Goal: Information Seeking & Learning: Learn about a topic

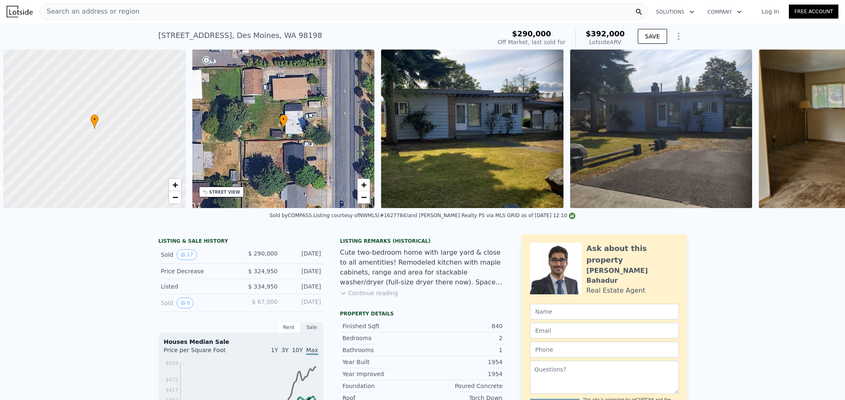
scroll to position [0, 3]
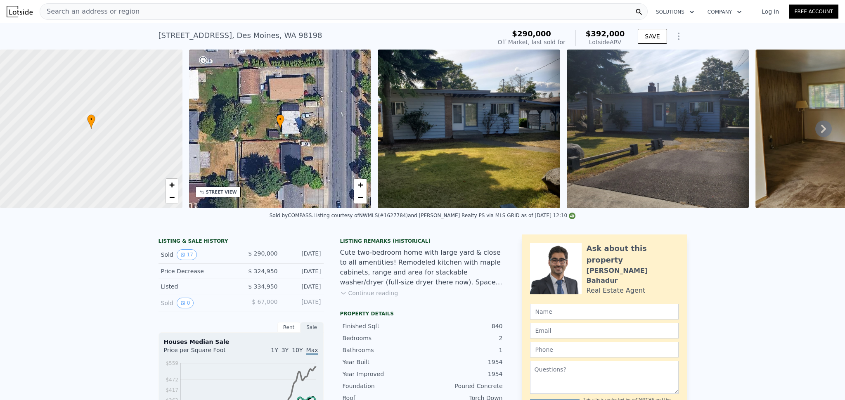
click at [98, 14] on span "Search an address or region" at bounding box center [89, 12] width 99 height 10
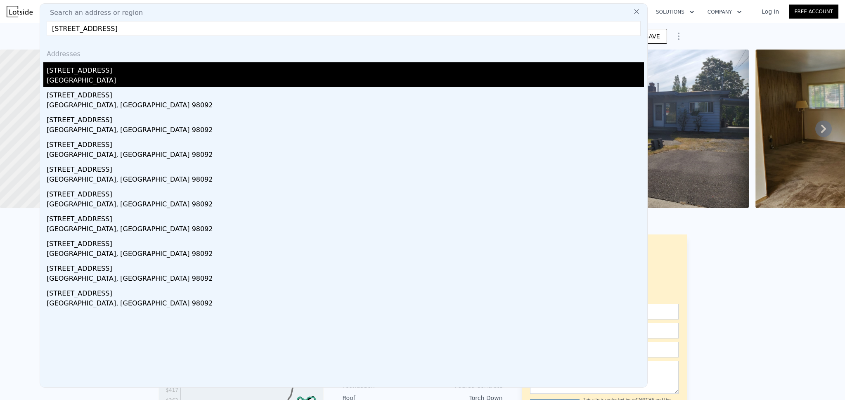
type input "38126 208th Ave Se, Auburn, WA 98092"
click at [111, 77] on div "King County, WA 98092" at bounding box center [345, 82] width 597 height 12
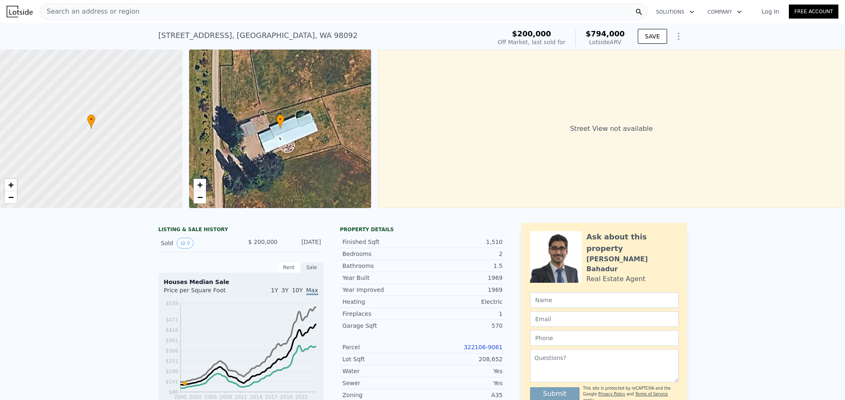
click at [104, 12] on span "Search an address or region" at bounding box center [89, 12] width 99 height 10
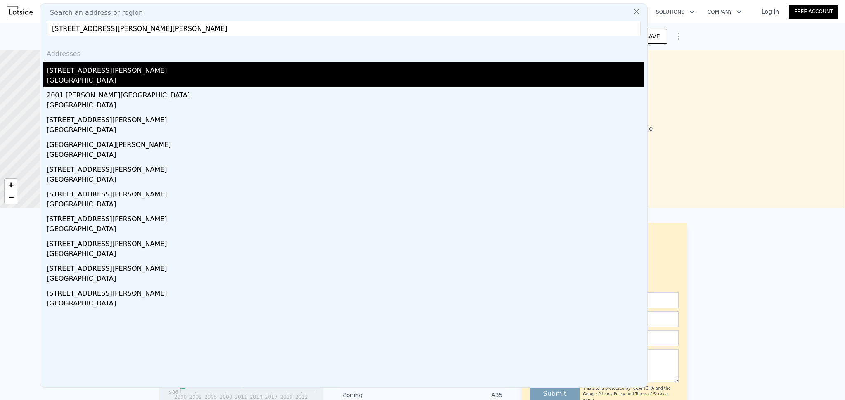
type input "1007 Edmonds Ave Ne, Renton, WA 98056"
click at [117, 70] on div "1007 Edmonds Ave NE" at bounding box center [345, 68] width 597 height 13
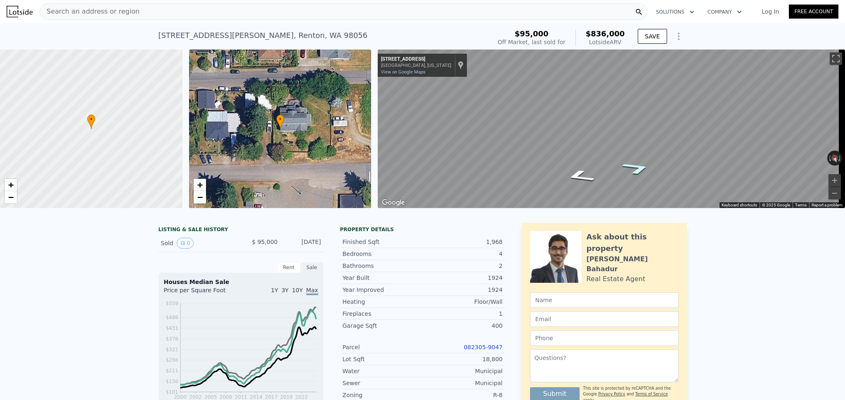
click at [628, 171] on icon "Go East, NE 10th St" at bounding box center [637, 168] width 54 height 19
click at [632, 184] on icon "Go East, NE 10th St" at bounding box center [637, 179] width 51 height 18
click at [634, 179] on icon "Go East, NE 10th St" at bounding box center [639, 174] width 44 height 17
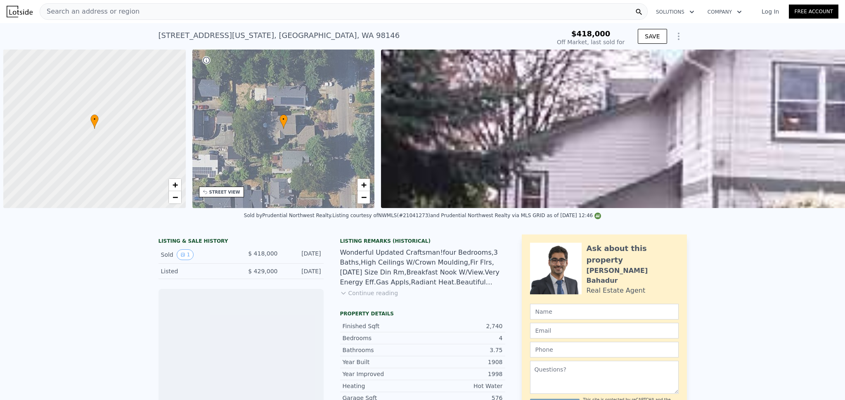
scroll to position [0, 3]
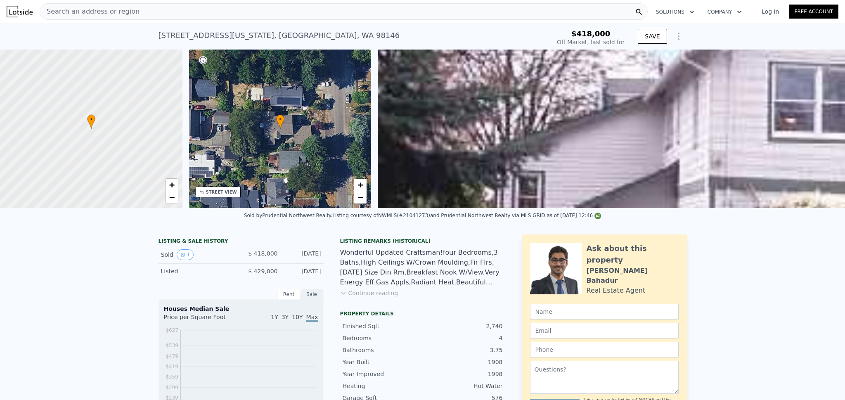
type input "-$ 462,335"
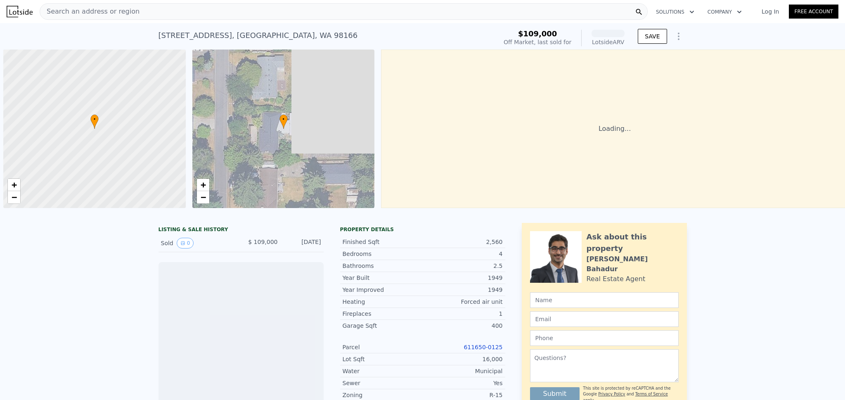
scroll to position [0, 3]
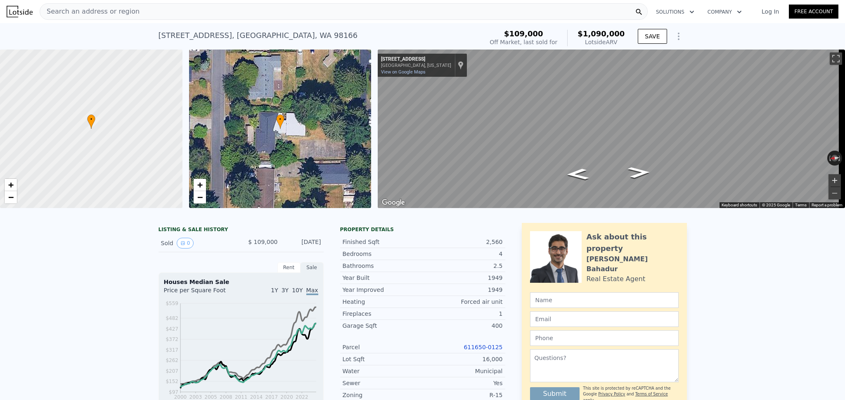
click at [831, 179] on button "Zoom in" at bounding box center [835, 180] width 12 height 12
click at [829, 191] on button "Zoom out" at bounding box center [835, 193] width 12 height 12
click at [830, 191] on button "Zoom out" at bounding box center [835, 193] width 12 height 12
click at [829, 178] on button "Zoom in" at bounding box center [835, 180] width 12 height 12
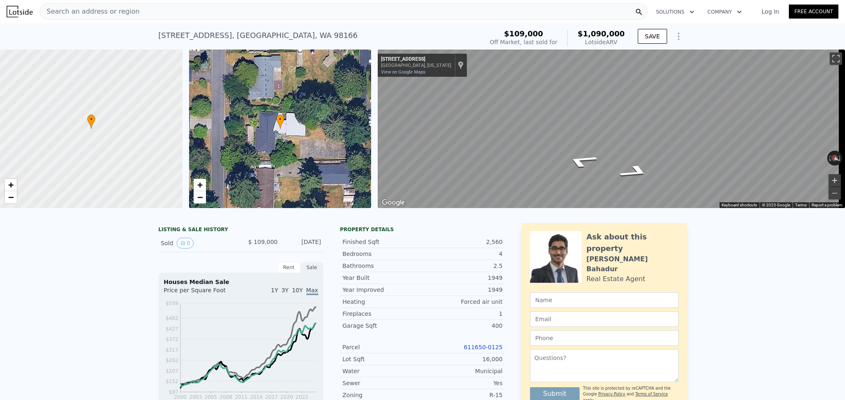
click at [829, 178] on button "Zoom in" at bounding box center [835, 180] width 12 height 12
click at [829, 192] on button "Zoom out" at bounding box center [835, 193] width 12 height 12
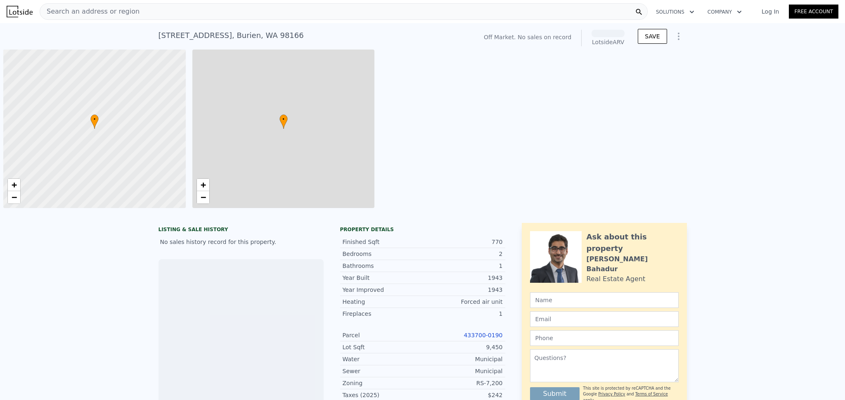
scroll to position [0, 3]
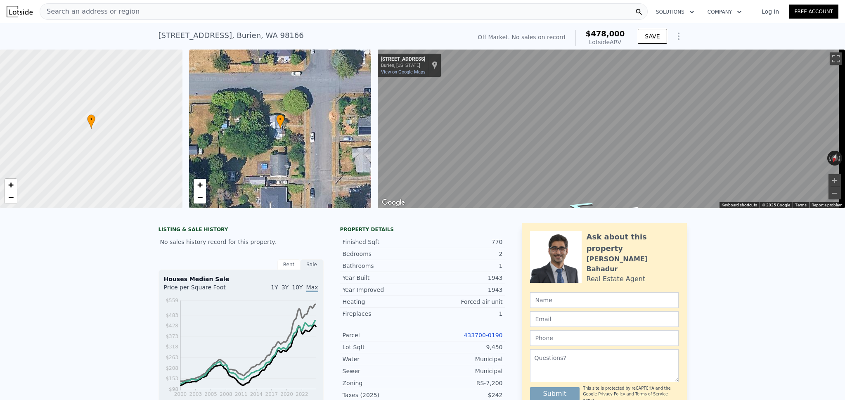
click at [592, 204] on div "Map" at bounding box center [611, 129] width 467 height 159
click at [829, 177] on button "Zoom in" at bounding box center [835, 180] width 12 height 12
click at [161, 20] on div "Search an address or region Solutions Company Open main menu Log In Free Account" at bounding box center [423, 12] width 832 height 20
click at [157, 11] on div "Search an address or region" at bounding box center [344, 11] width 608 height 17
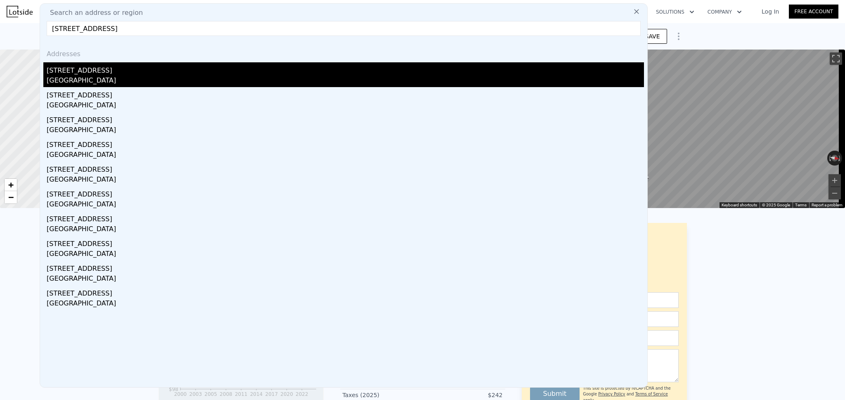
type input "5038 36th Ave Ne, Seattle, WA 98105"
click at [86, 81] on div "Seattle, WA 98105" at bounding box center [345, 82] width 597 height 12
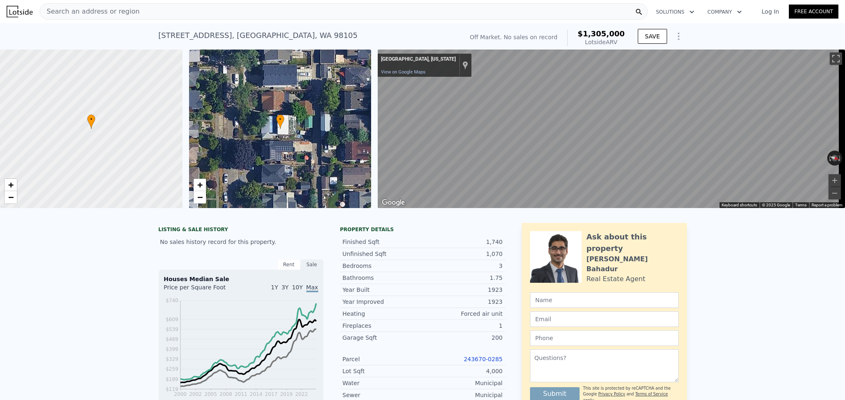
click at [316, 130] on div "• + −" at bounding box center [280, 129] width 182 height 159
click at [135, 12] on div "Search an address or region" at bounding box center [344, 11] width 608 height 17
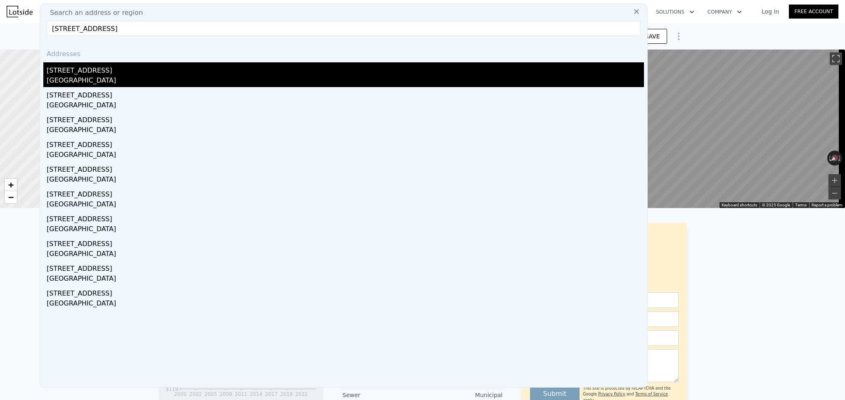
type input "11561 4th Ave Nw, Seattle, WA 98177"
click at [78, 78] on div "Seattle, WA 98177" at bounding box center [345, 82] width 597 height 12
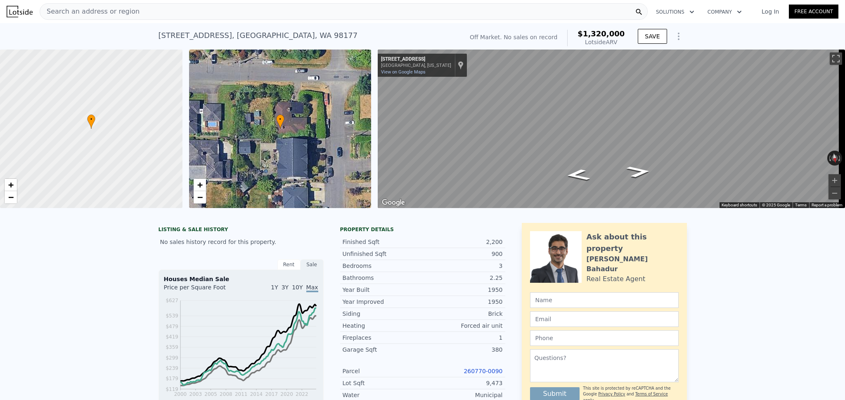
click at [109, 3] on div "Search an address or region Solutions Company Open main menu Log In Free Account" at bounding box center [423, 12] width 832 height 20
click at [106, 9] on span "Search an address or region" at bounding box center [89, 12] width 99 height 10
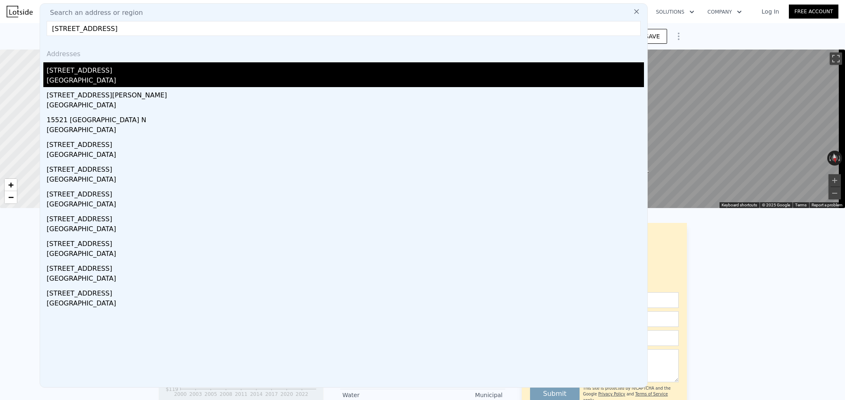
type input "19278 Wallingford Ave N, Shoreline, WA 98133"
click at [82, 74] on div "19278 Wallingford Ave N" at bounding box center [345, 68] width 597 height 13
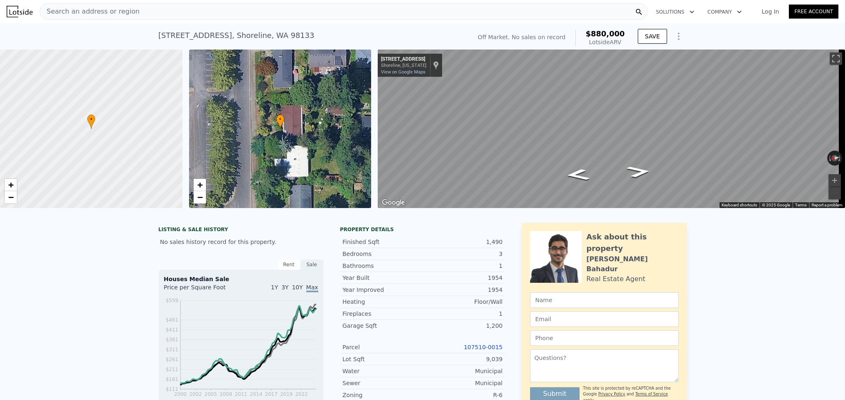
click at [116, 11] on span "Search an address or region" at bounding box center [89, 12] width 99 height 10
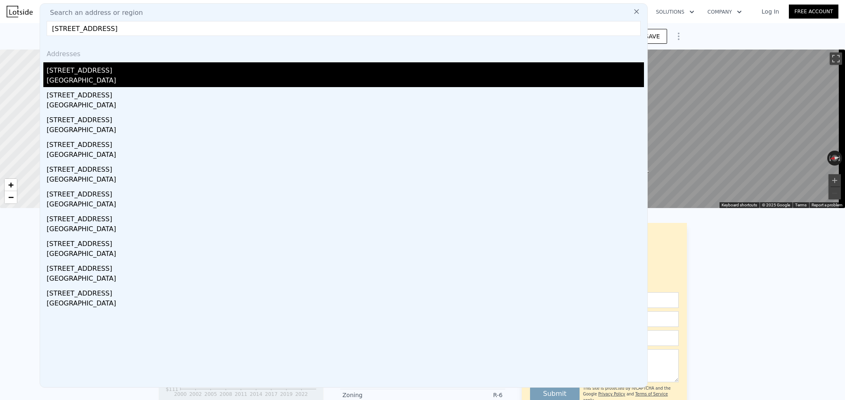
type input "1914 S 222nd St, Des Moines, WA 98198"
click at [81, 80] on div "[GEOGRAPHIC_DATA]" at bounding box center [345, 82] width 597 height 12
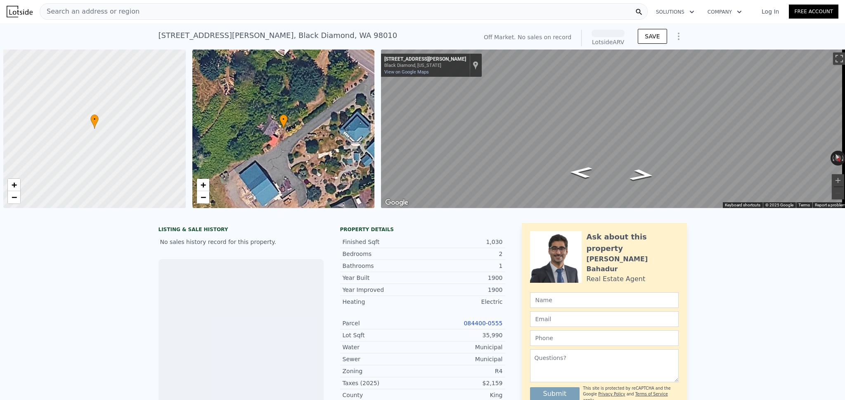
scroll to position [0, 3]
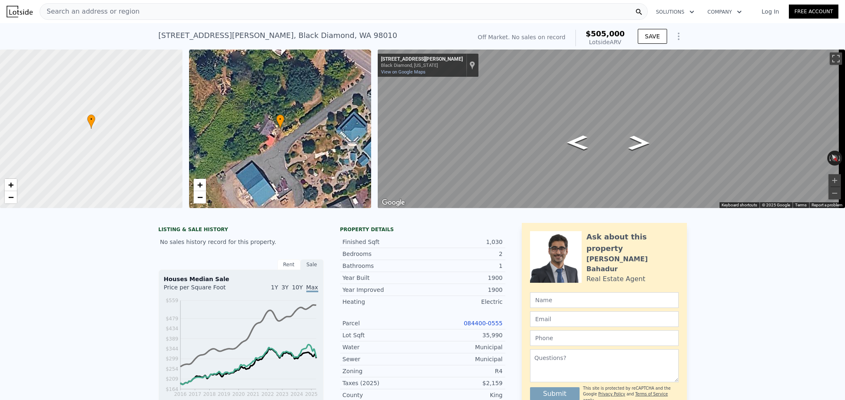
click at [154, 12] on div "Search an address or region" at bounding box center [344, 11] width 608 height 17
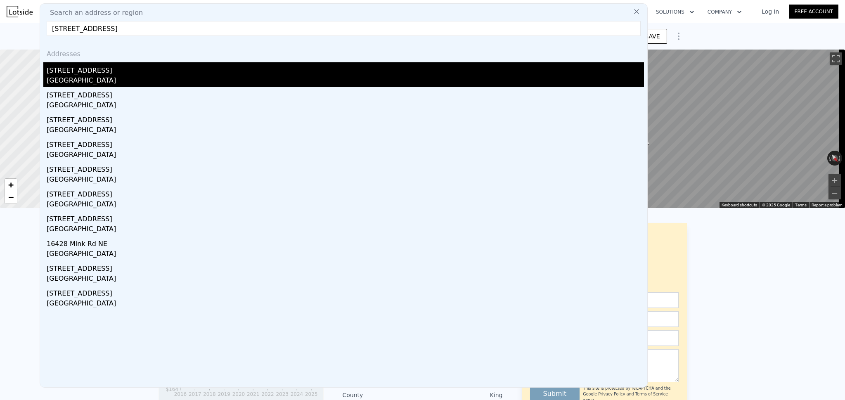
type input "[STREET_ADDRESS]"
click at [100, 78] on div "[GEOGRAPHIC_DATA]" at bounding box center [345, 82] width 597 height 12
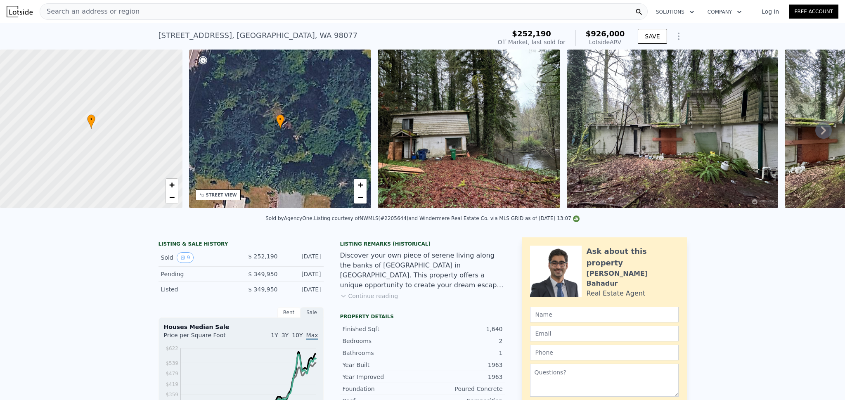
click at [115, 9] on span "Search an address or region" at bounding box center [89, 12] width 99 height 10
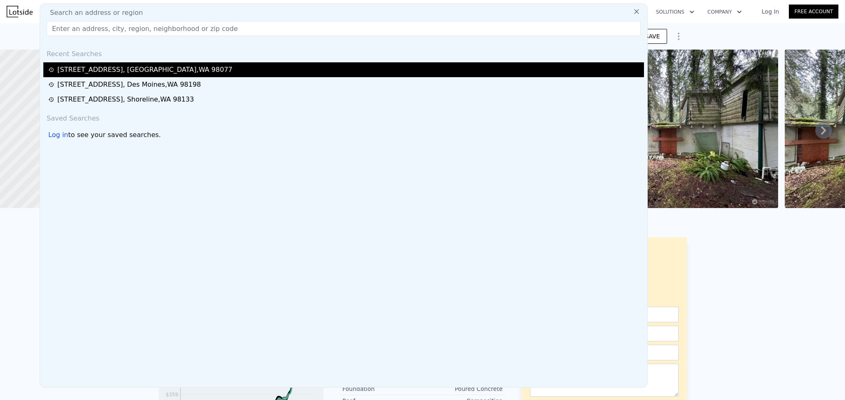
click at [115, 65] on div "[STREET_ADDRESS]" at bounding box center [144, 70] width 175 height 10
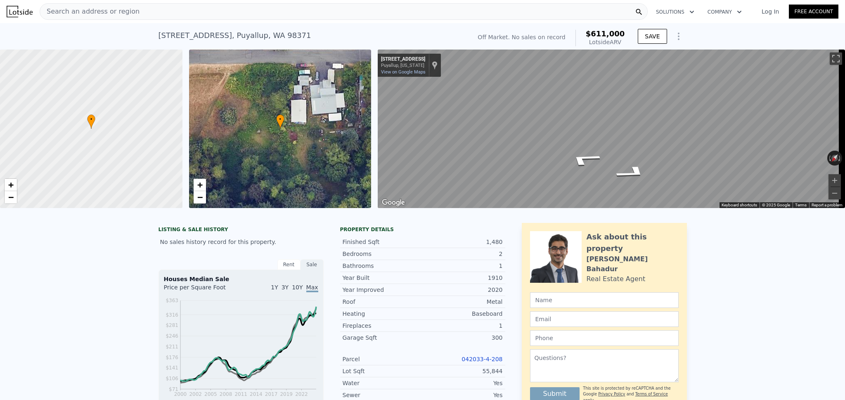
click at [137, 19] on div "Search an address or region" at bounding box center [344, 11] width 608 height 17
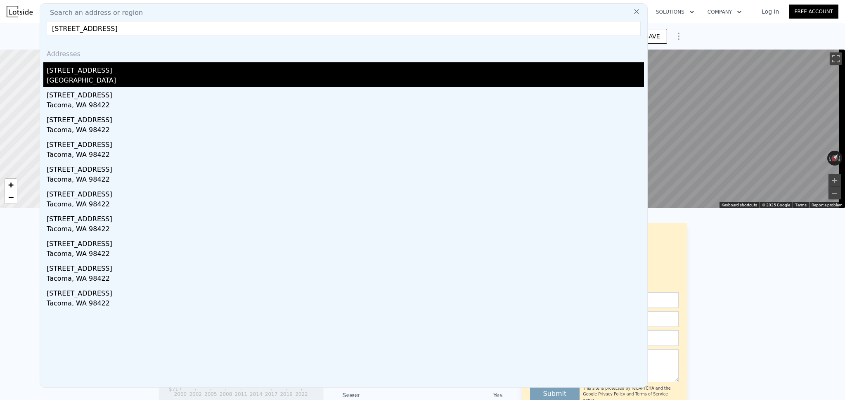
type input "[STREET_ADDRESS]"
click at [87, 80] on div "Browns Point, WA 98422" at bounding box center [345, 82] width 597 height 12
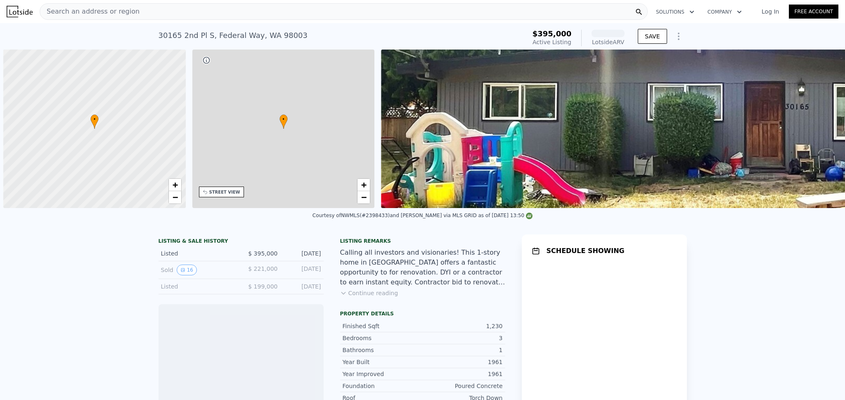
scroll to position [0, 3]
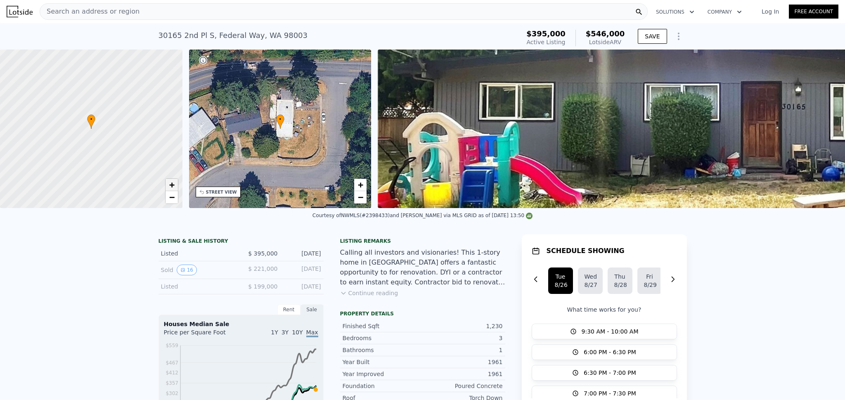
click at [168, 188] on link "+" at bounding box center [172, 185] width 12 height 12
click at [169, 187] on span "+" at bounding box center [171, 185] width 5 height 10
click at [170, 187] on span "+" at bounding box center [171, 185] width 5 height 10
click at [171, 187] on span "+" at bounding box center [171, 185] width 5 height 10
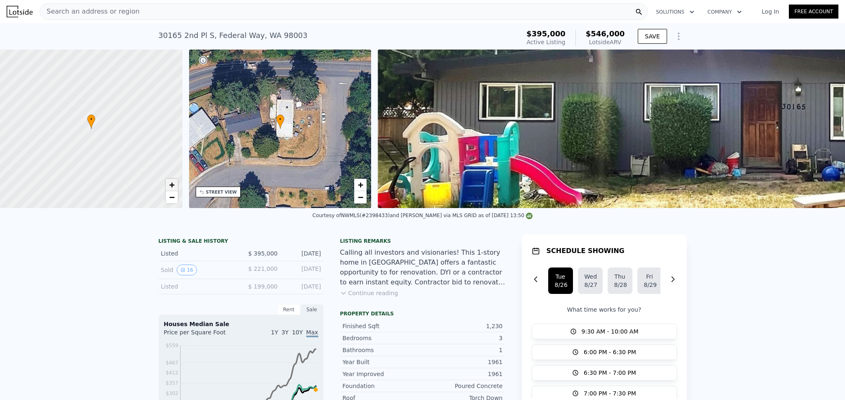
click at [171, 187] on span "+" at bounding box center [171, 185] width 5 height 10
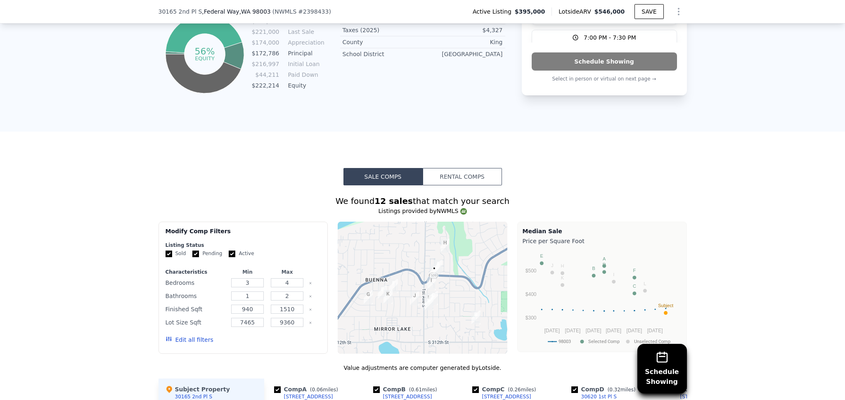
scroll to position [603, 0]
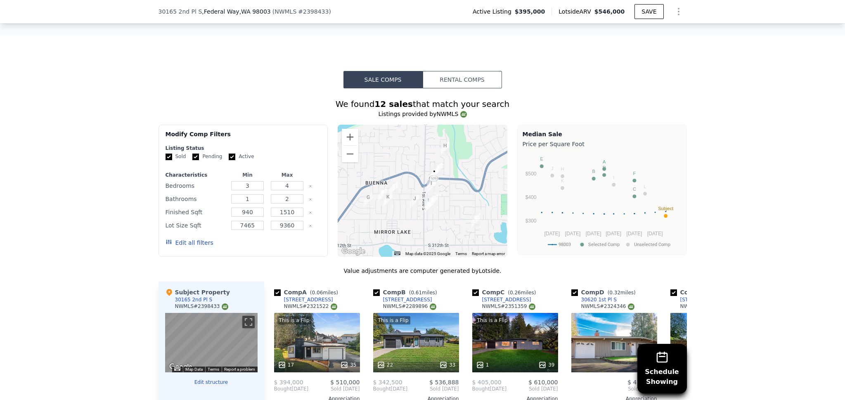
click at [229, 160] on input "Active" at bounding box center [232, 157] width 7 height 7
checkbox input "false"
drag, startPoint x: 192, startPoint y: 163, endPoint x: 186, endPoint y: 187, distance: 24.9
click at [192, 160] on input "Pending" at bounding box center [195, 157] width 7 height 7
checkbox input "false"
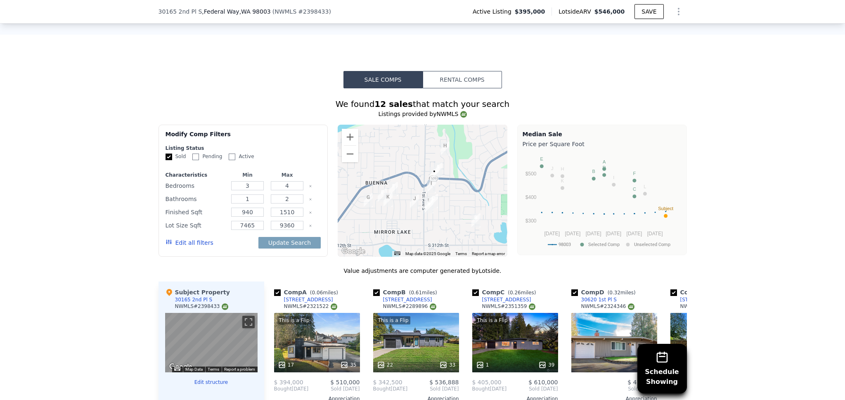
click at [180, 247] on button "Edit all filters" at bounding box center [190, 243] width 48 height 8
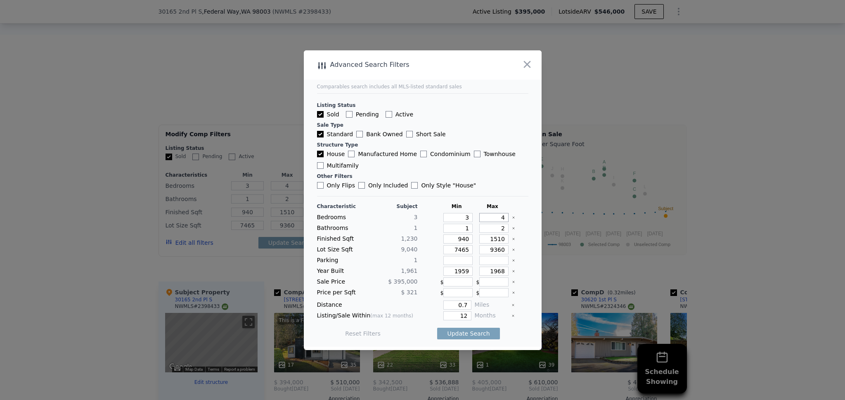
drag, startPoint x: 494, startPoint y: 220, endPoint x: 510, endPoint y: 219, distance: 16.1
click at [510, 219] on div "Bedrooms 3 3 4" at bounding box center [422, 217] width 211 height 9
drag, startPoint x: 493, startPoint y: 227, endPoint x: 506, endPoint y: 229, distance: 13.0
click at [506, 229] on div "Bathrooms 1 1 2" at bounding box center [422, 228] width 211 height 9
click at [492, 218] on input "number" at bounding box center [493, 217] width 29 height 9
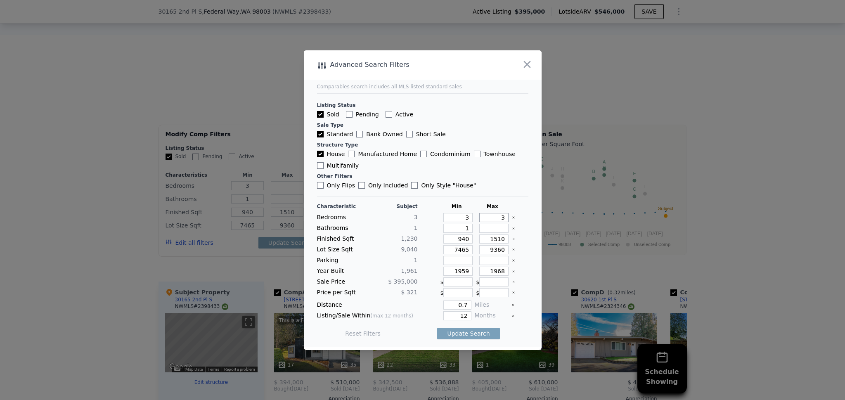
type input "3"
click at [493, 226] on input "number" at bounding box center [493, 228] width 29 height 9
type input "1"
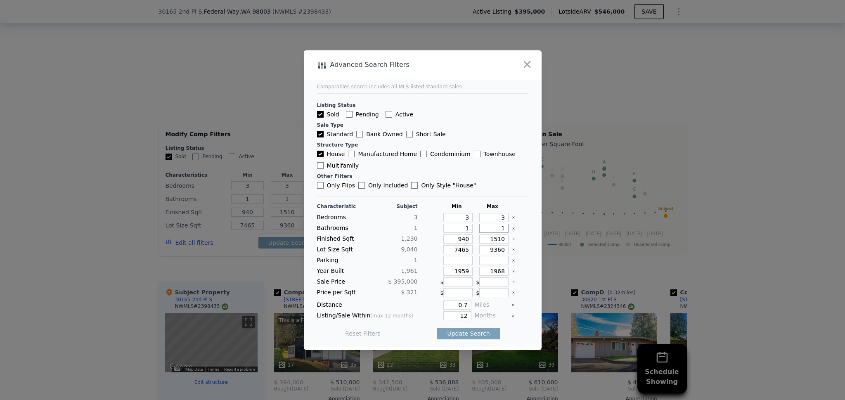
type input "1"
click at [516, 251] on div at bounding box center [520, 249] width 16 height 9
drag, startPoint x: 461, startPoint y: 316, endPoint x: 438, endPoint y: 310, distance: 23.3
click at [438, 311] on div "12" at bounding box center [446, 315] width 50 height 9
type input "5"
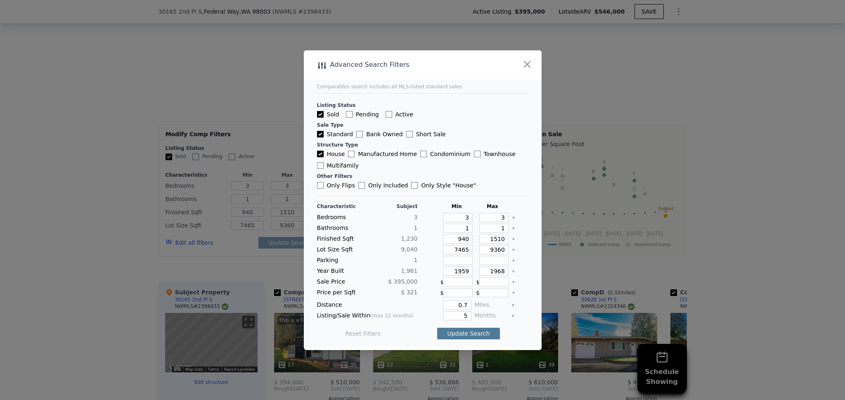
click at [455, 330] on button "Update Search" at bounding box center [468, 334] width 62 height 12
checkbox input "false"
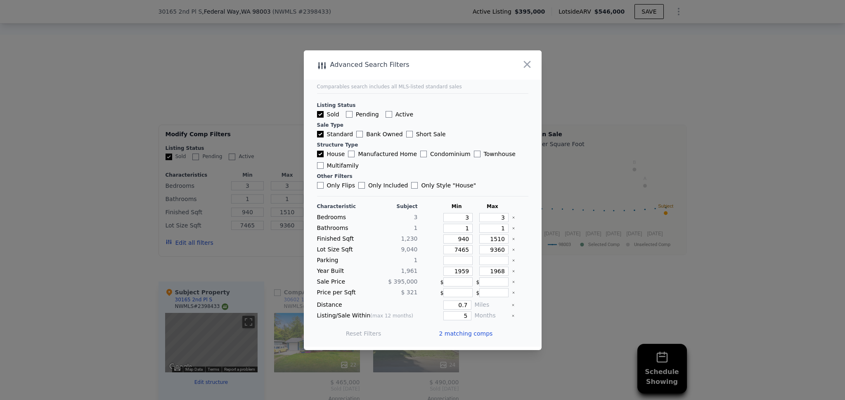
click at [467, 337] on span "2 matching comps" at bounding box center [466, 333] width 54 height 8
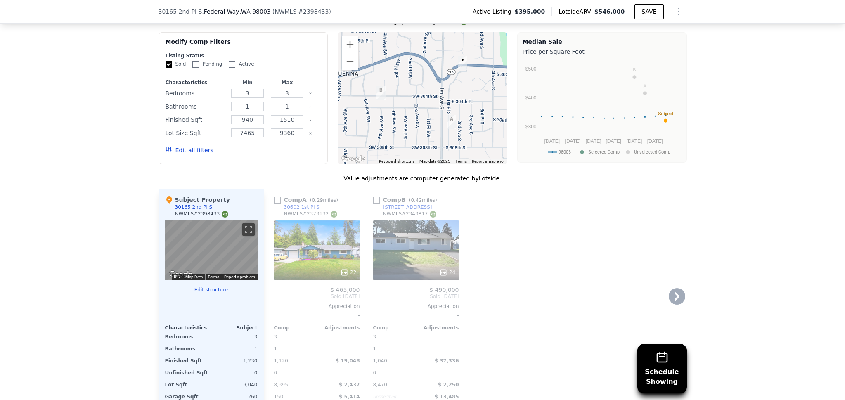
scroll to position [793, 0]
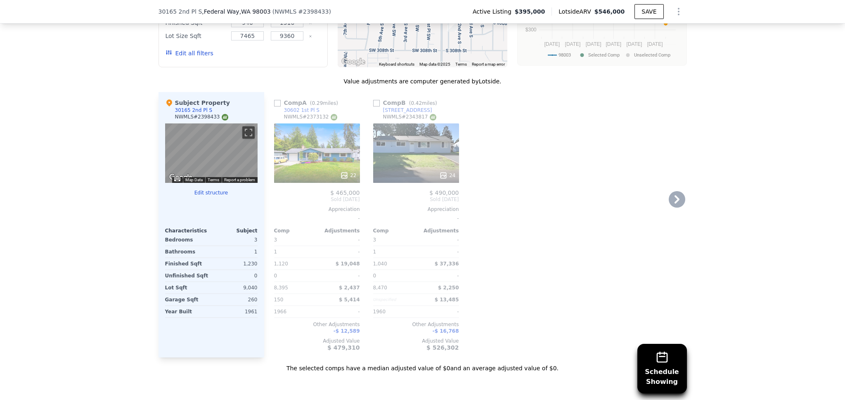
click at [274, 107] on input "checkbox" at bounding box center [277, 103] width 7 height 7
checkbox input "true"
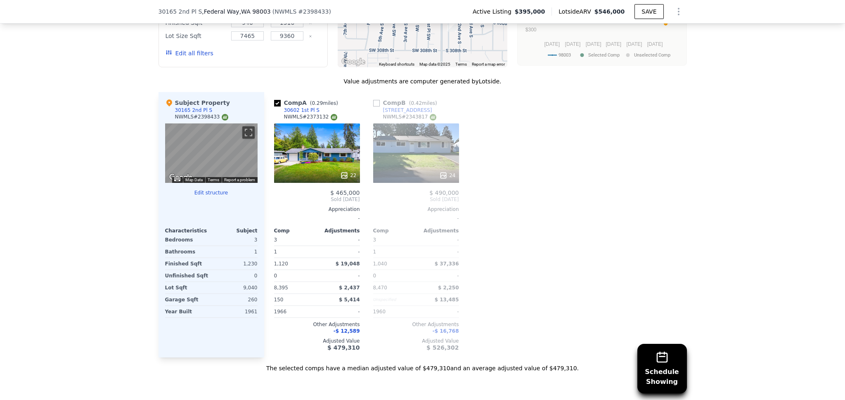
click at [374, 107] on input "checkbox" at bounding box center [376, 103] width 7 height 7
checkbox input "true"
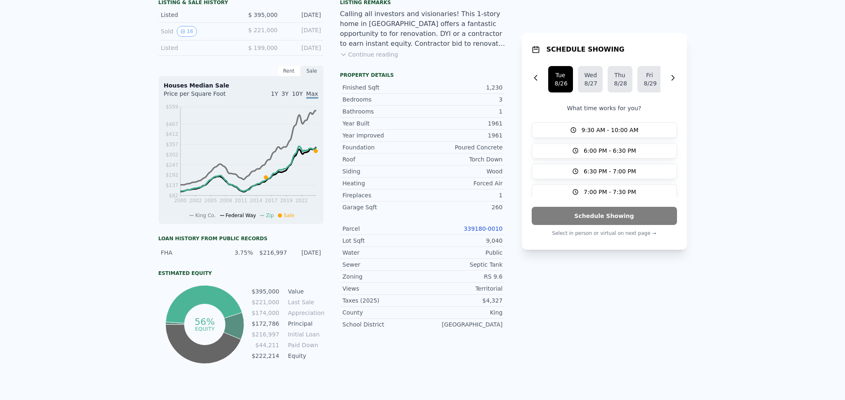
scroll to position [0, 0]
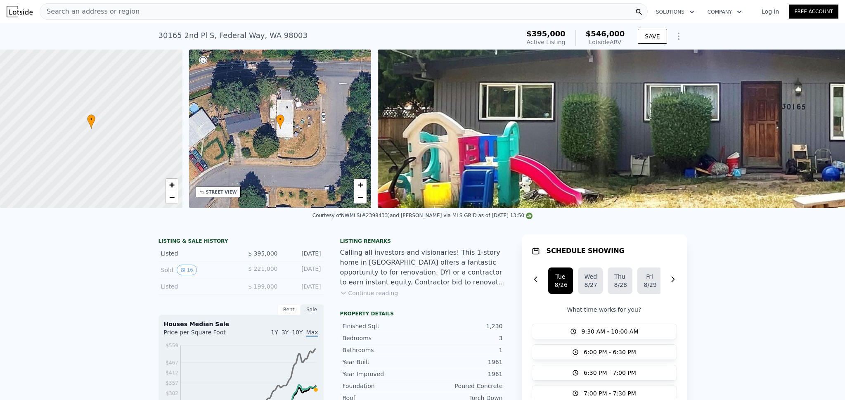
click at [212, 194] on div "STREET VIEW" at bounding box center [221, 192] width 31 height 6
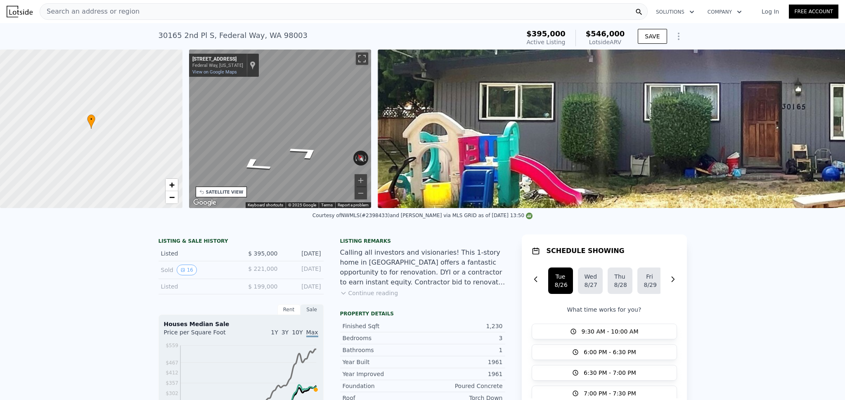
click at [155, 121] on div "• + − • + − STREET VIEW ← Move left → Move right ↑ Move up ↓ Move down + Zoom i…" at bounding box center [422, 129] width 845 height 159
click at [187, 114] on div "← Move left → Move right ↑ Move up ↓ Move down + Zoom in - Zoom out [STREET_ADD…" at bounding box center [280, 129] width 189 height 159
click at [172, 105] on div "• + − • + − STREET VIEW ← Move left → Move right ↑ Move up ↓ Move down + Zoom i…" at bounding box center [422, 129] width 845 height 159
click at [187, 107] on div "← Move left → Move right ↑ Move up ↓ Move down + Zoom in - Zoom out [STREET_ADD…" at bounding box center [280, 129] width 189 height 159
click at [319, 154] on div "Rotate the view" at bounding box center [333, 156] width 35 height 7
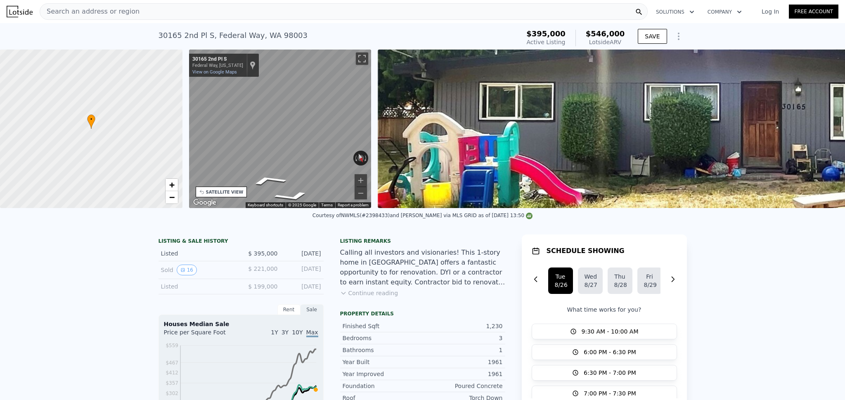
click at [152, 148] on div "• + − • + − STREET VIEW ← Move left → Move right ↑ Move up ↓ Move down + Zoom i…" at bounding box center [422, 129] width 845 height 159
drag, startPoint x: 334, startPoint y: 154, endPoint x: 182, endPoint y: 70, distance: 173.9
click at [182, 70] on div "• + − • + − STREET VIEW ← Move left → Move right ↑ Move up ↓ Move down + Zoom i…" at bounding box center [422, 129] width 845 height 159
drag, startPoint x: 365, startPoint y: 181, endPoint x: 355, endPoint y: 178, distance: 9.4
click at [364, 181] on button "Zoom in" at bounding box center [361, 180] width 12 height 12
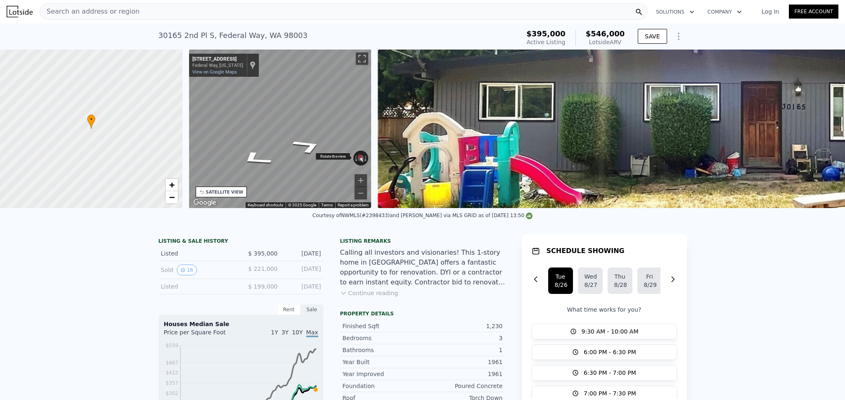
click at [329, 155] on div "Rotate the view" at bounding box center [333, 156] width 35 height 7
click at [313, 145] on icon "Go East, S 302nd St" at bounding box center [307, 147] width 56 height 24
click at [713, 154] on img at bounding box center [797, 129] width 838 height 159
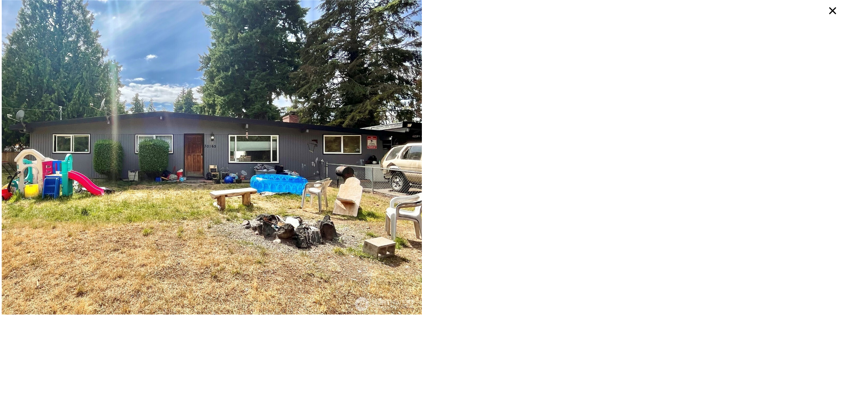
click at [833, 9] on icon at bounding box center [832, 10] width 15 height 15
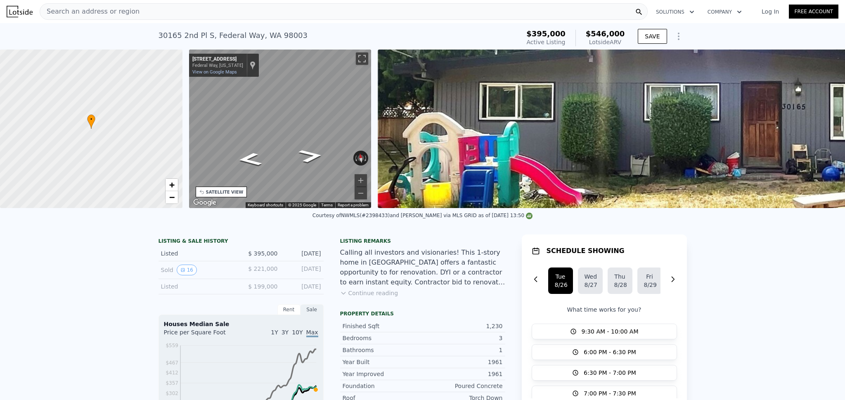
click at [361, 297] on button "Continue reading" at bounding box center [369, 293] width 58 height 8
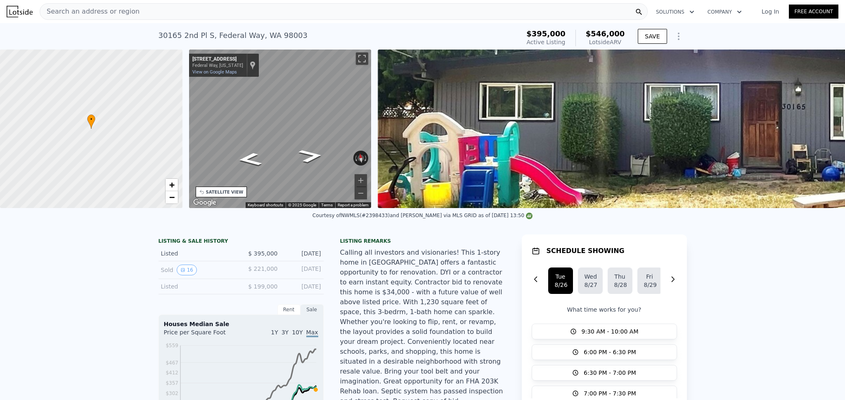
click at [122, 10] on span "Search an address or region" at bounding box center [89, 12] width 99 height 10
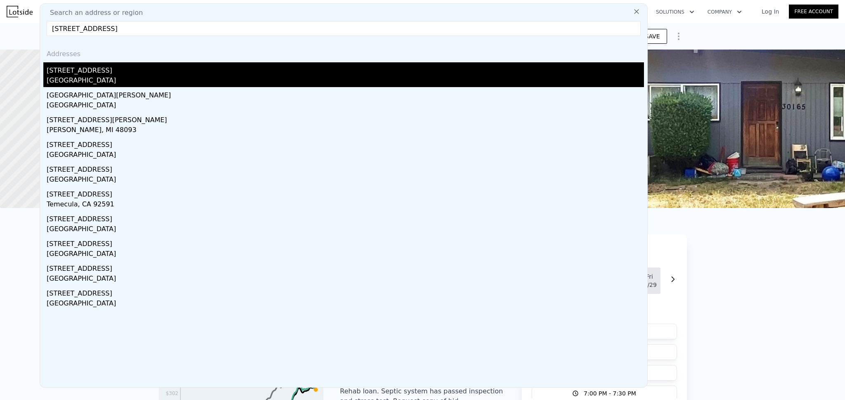
type input "[STREET_ADDRESS]"
click at [68, 81] on div "[GEOGRAPHIC_DATA]" at bounding box center [345, 82] width 597 height 12
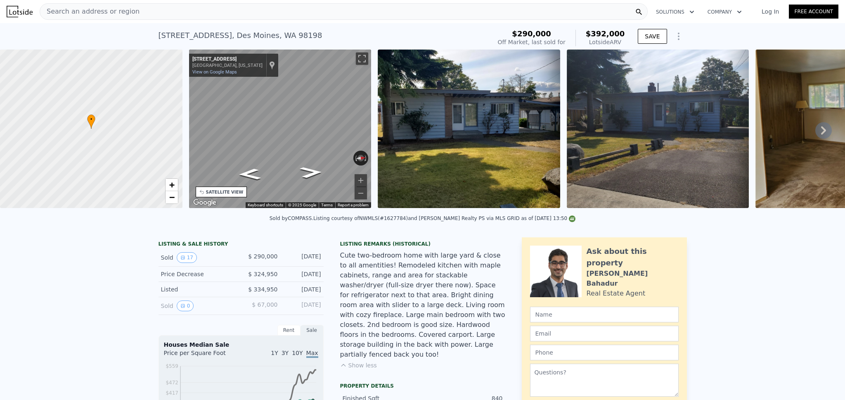
click at [464, 133] on img at bounding box center [469, 129] width 182 height 159
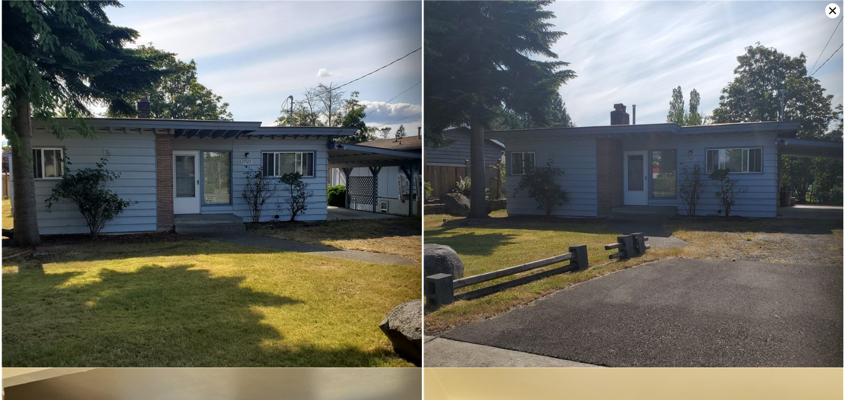
click at [259, 153] on img at bounding box center [212, 210] width 420 height 420
click at [836, 14] on icon at bounding box center [832, 10] width 7 height 7
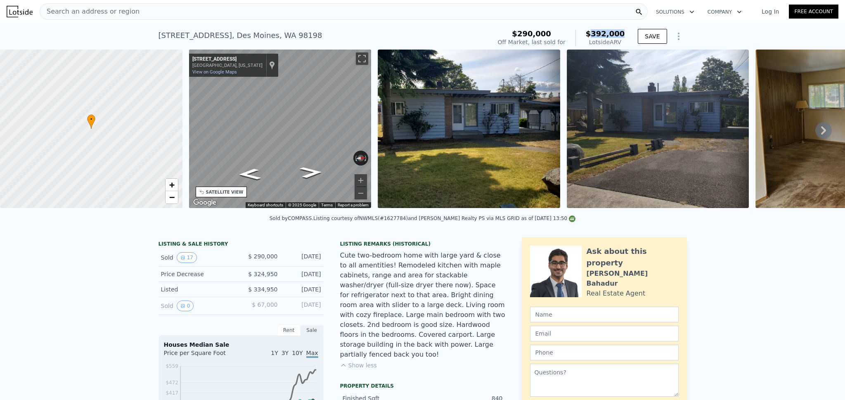
drag, startPoint x: 624, startPoint y: 36, endPoint x: 590, endPoint y: 33, distance: 34.0
click at [590, 33] on div "$290,000 Off Market, last sold for $392,000 Lotside ARV SAVE" at bounding box center [591, 37] width 192 height 23
click at [367, 38] on div "[STREET_ADDRESS] Sold [DATE] for $290k (~ARV $392k )" at bounding box center [323, 37] width 329 height 23
